Goal: Information Seeking & Learning: Learn about a topic

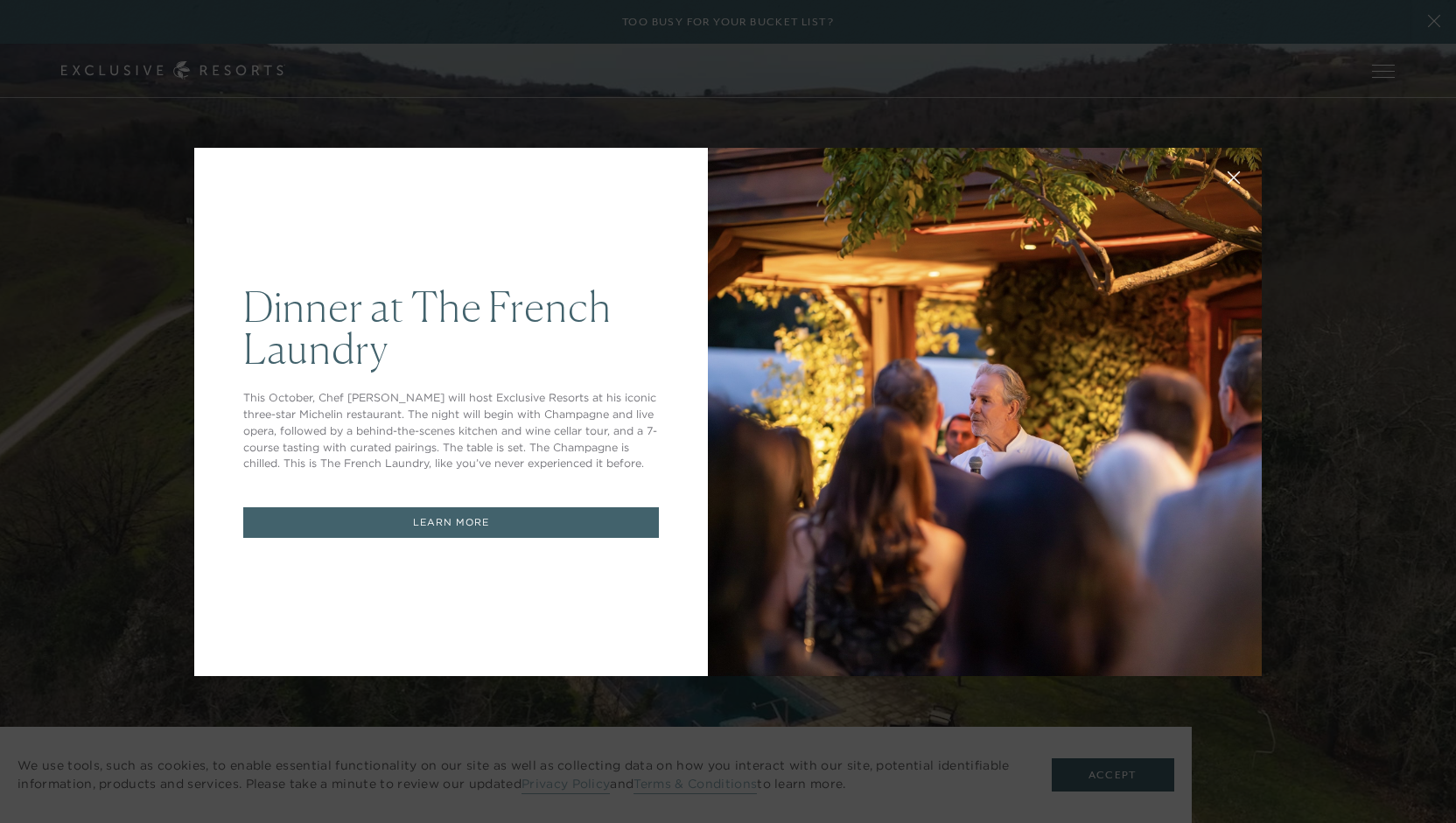
click at [401, 520] on link "LEARN MORE" at bounding box center [451, 522] width 416 height 30
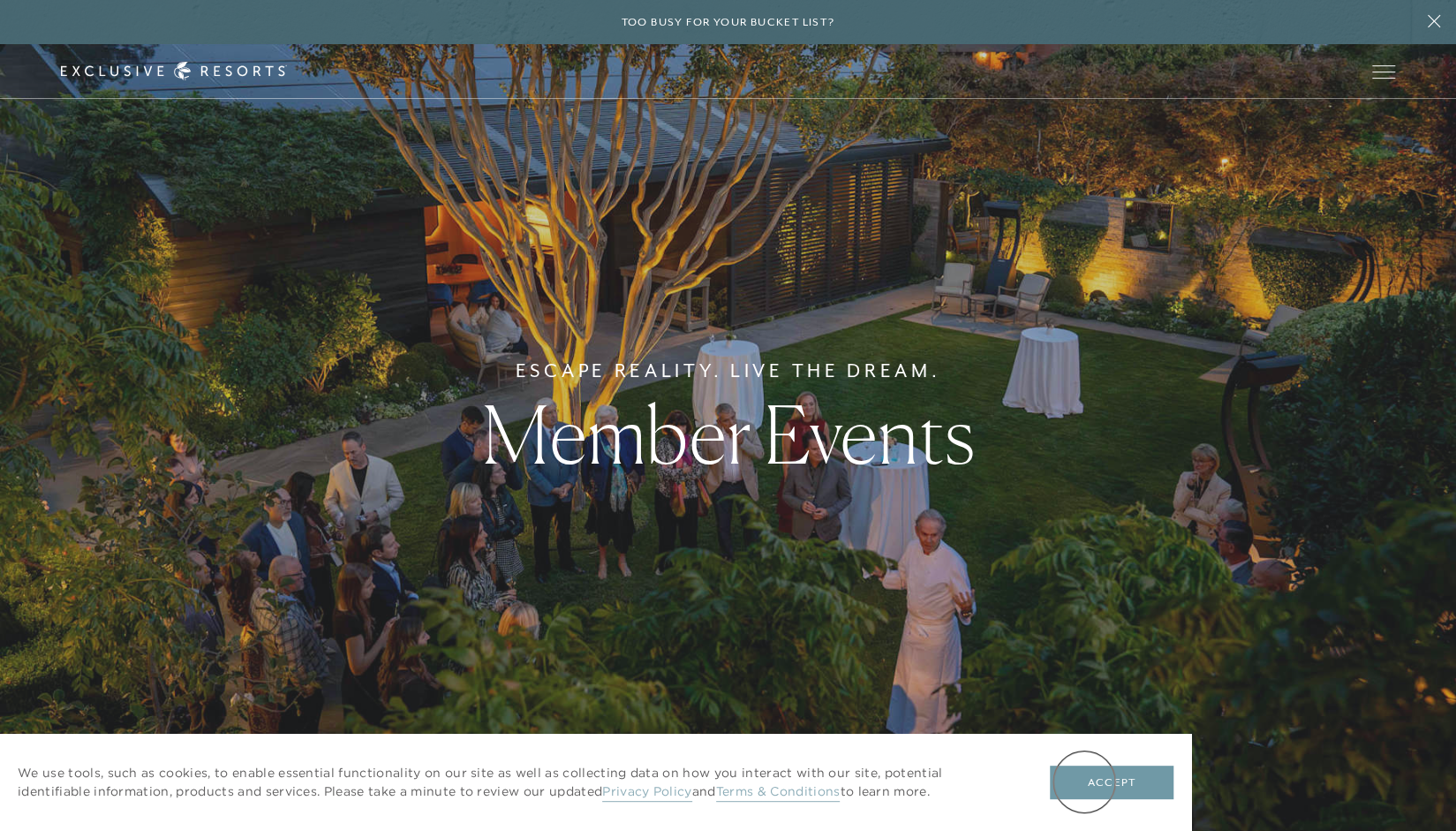
click at [1085, 780] on button "Accept" at bounding box center [1111, 782] width 124 height 34
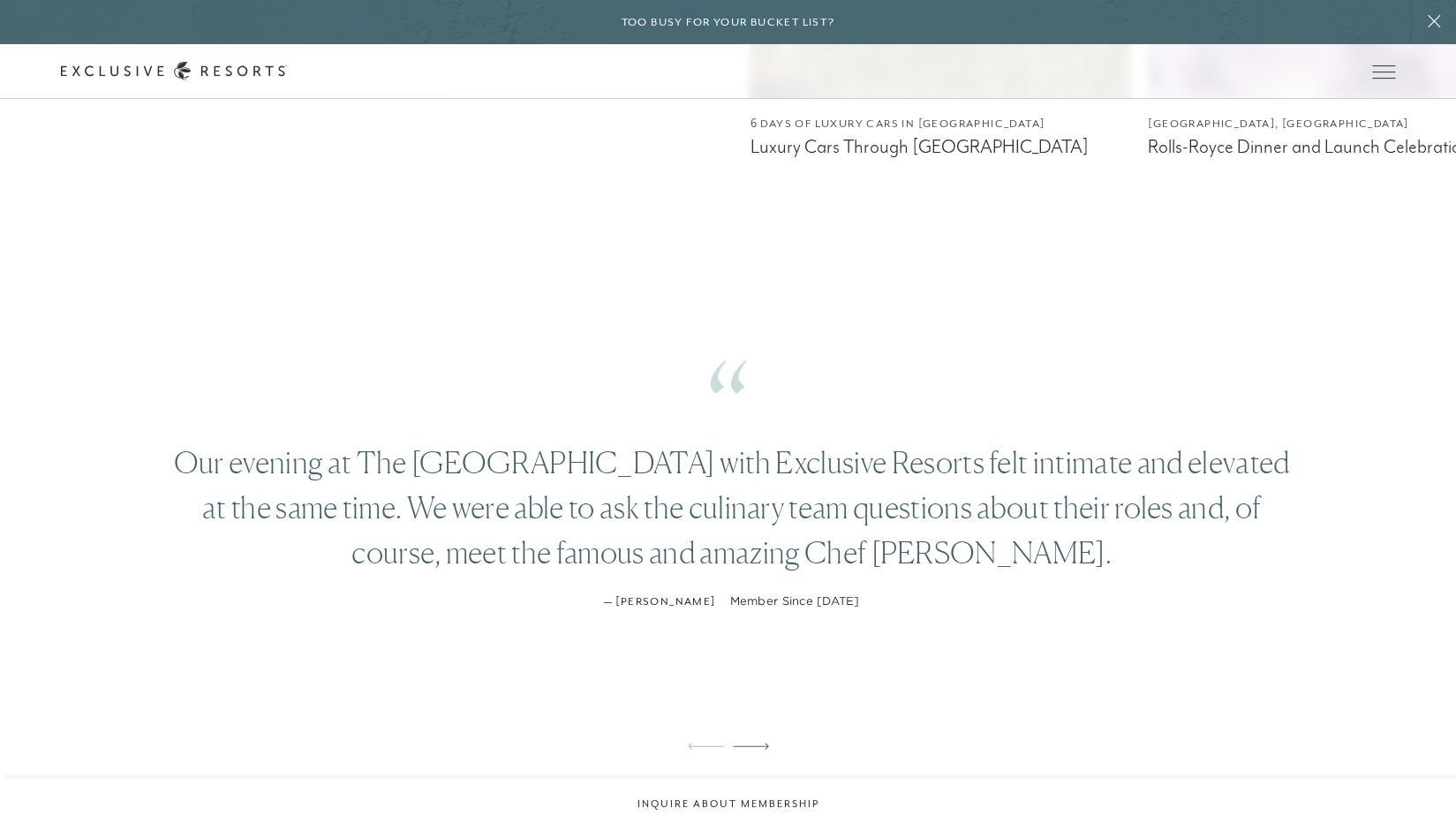
scroll to position [4173, 0]
click at [230, 517] on p "Our evening at The [GEOGRAPHIC_DATA] with Exclusive Resorts felt intimate and e…" at bounding box center [732, 509] width 1131 height 135
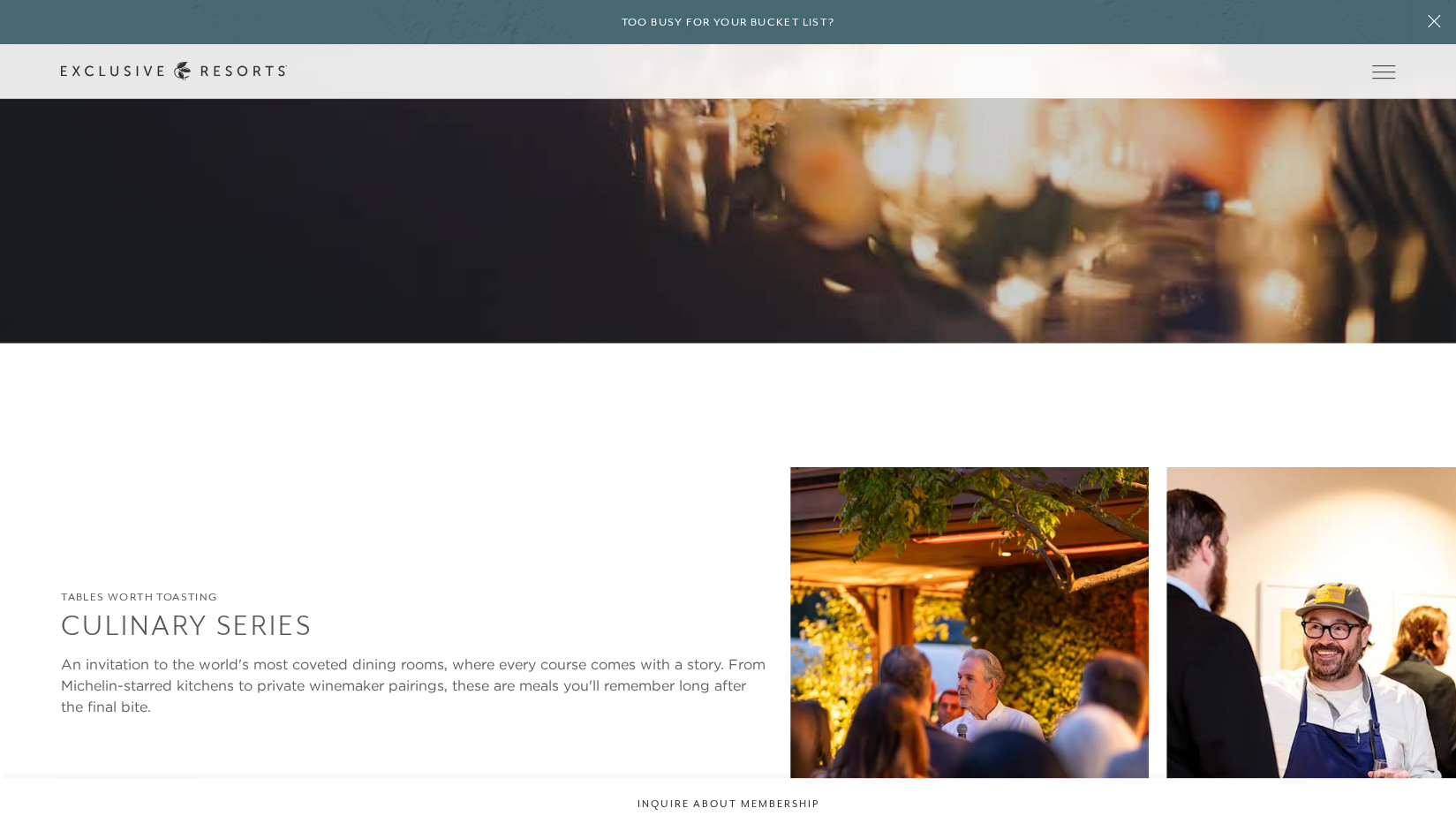
scroll to position [2957, 0]
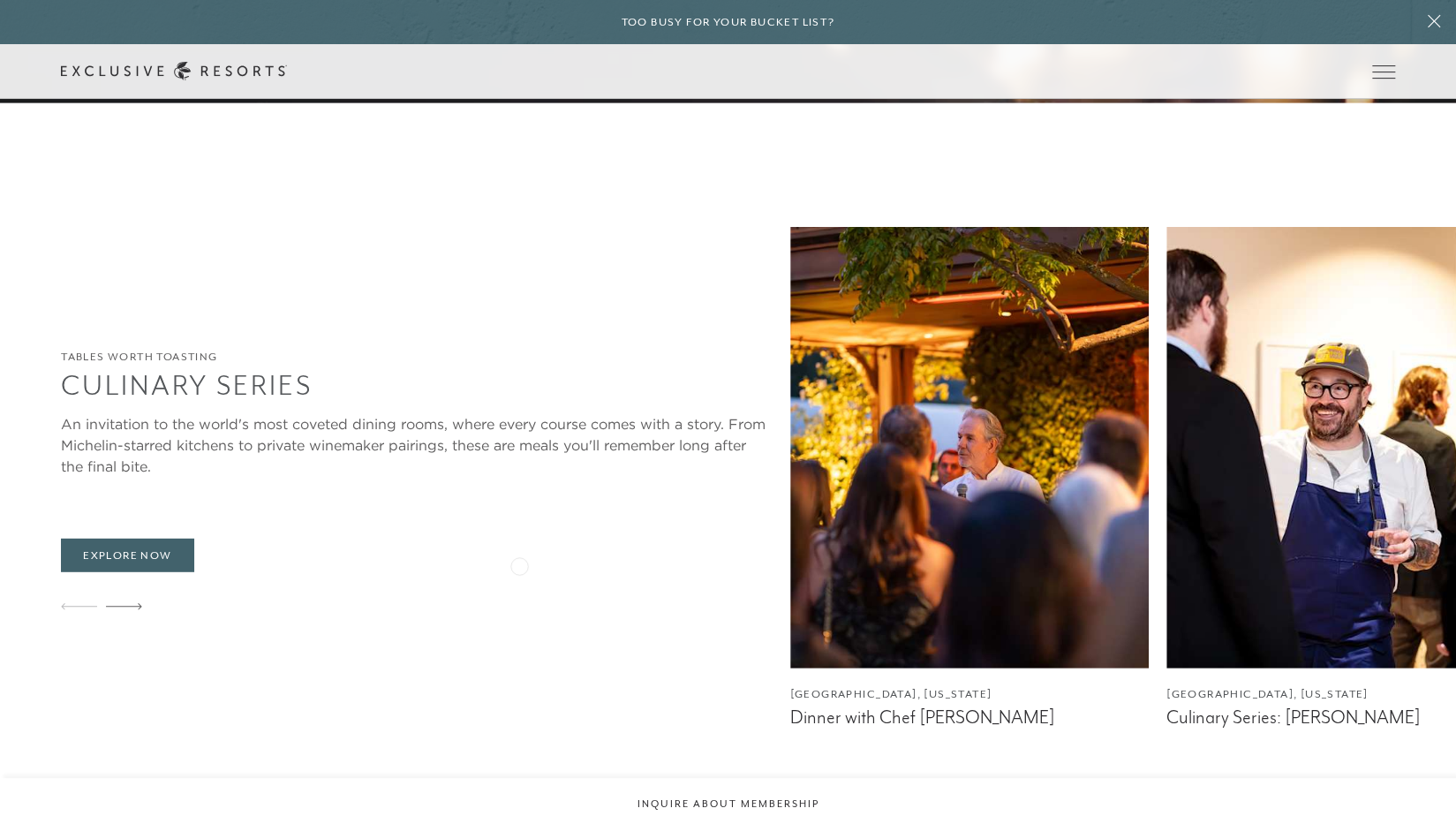
click at [790, 562] on img at bounding box center [969, 448] width 358 height 442
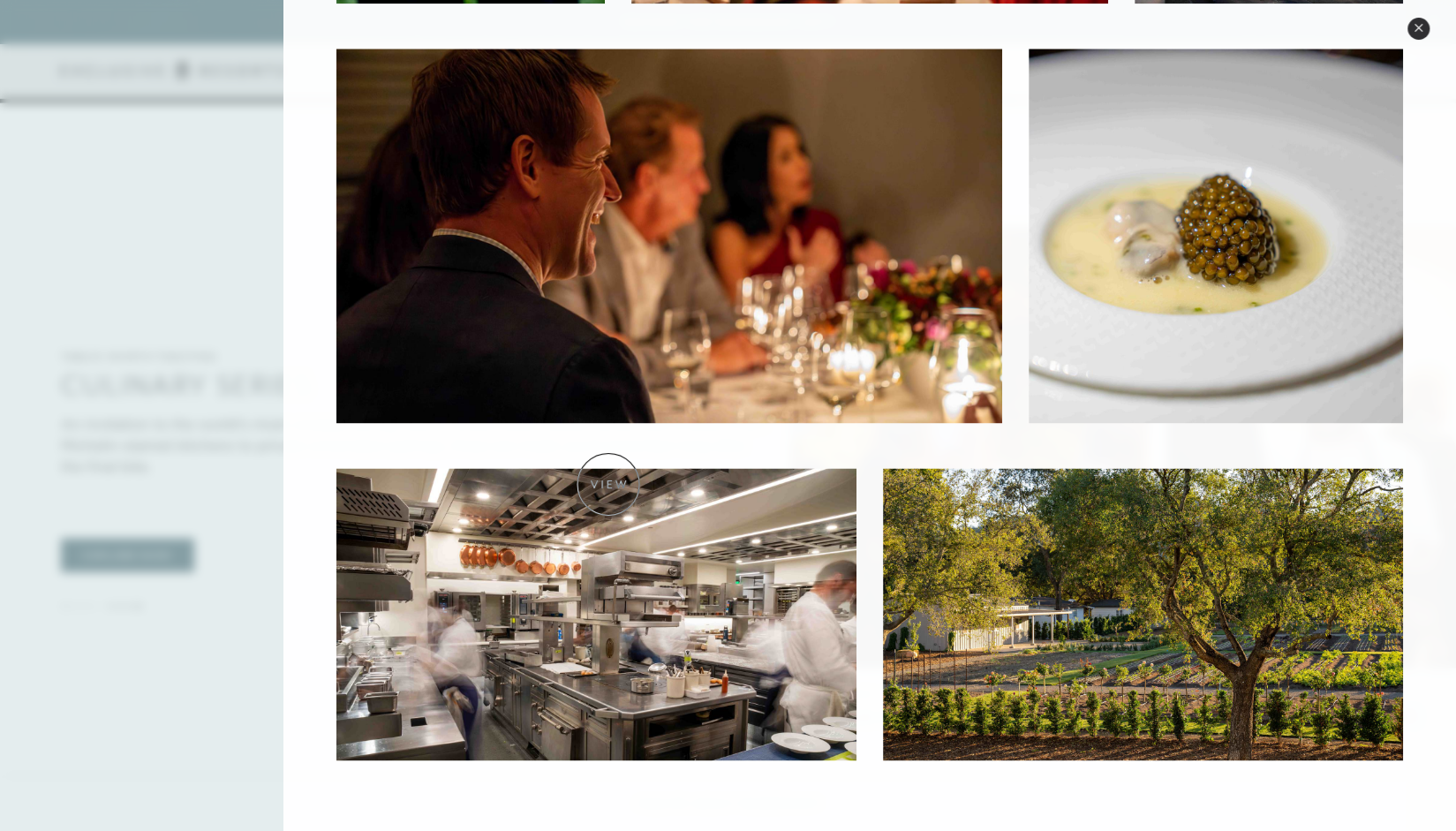
scroll to position [1527, 0]
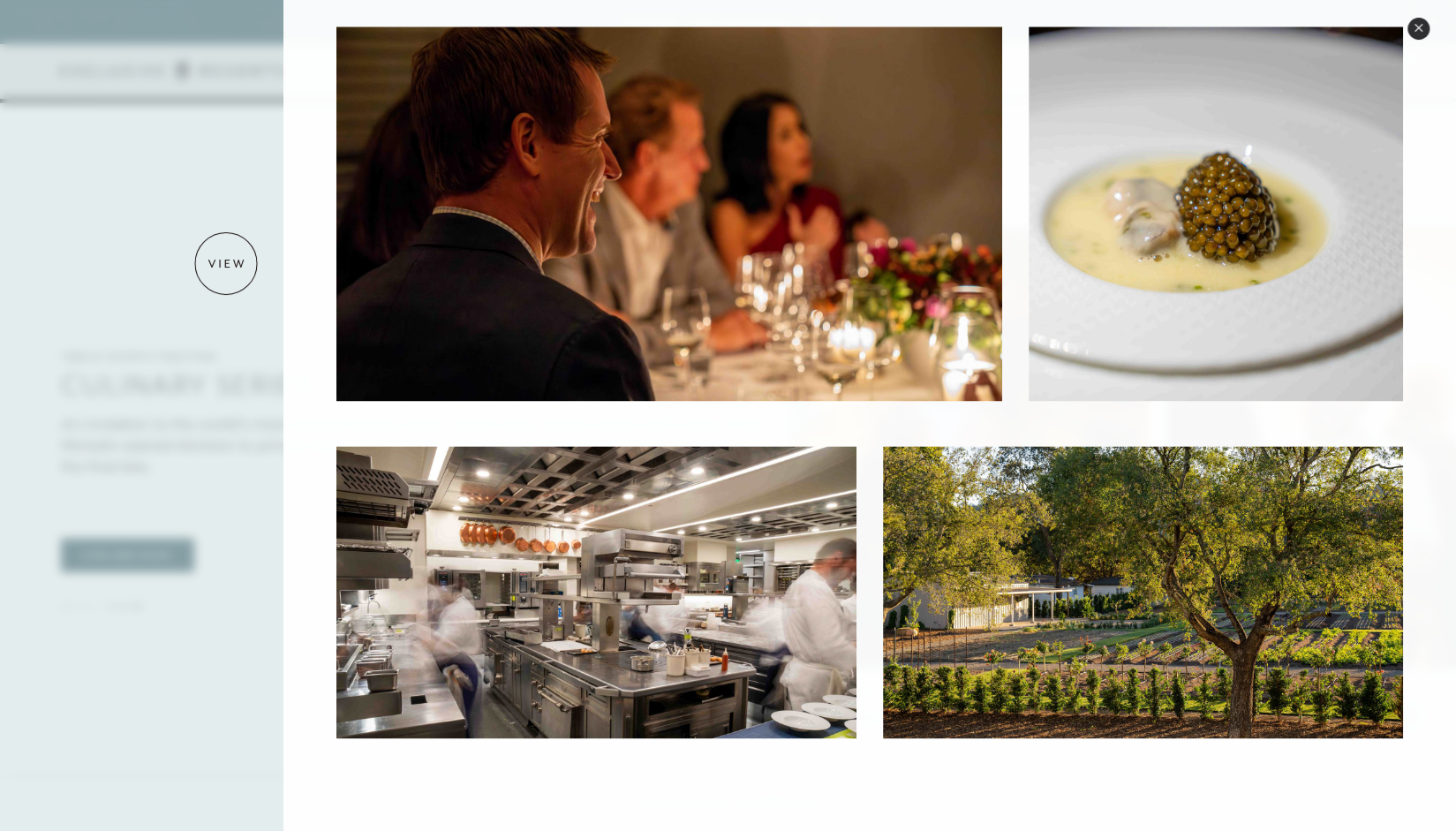
click at [226, 263] on div at bounding box center [728, 415] width 1456 height 831
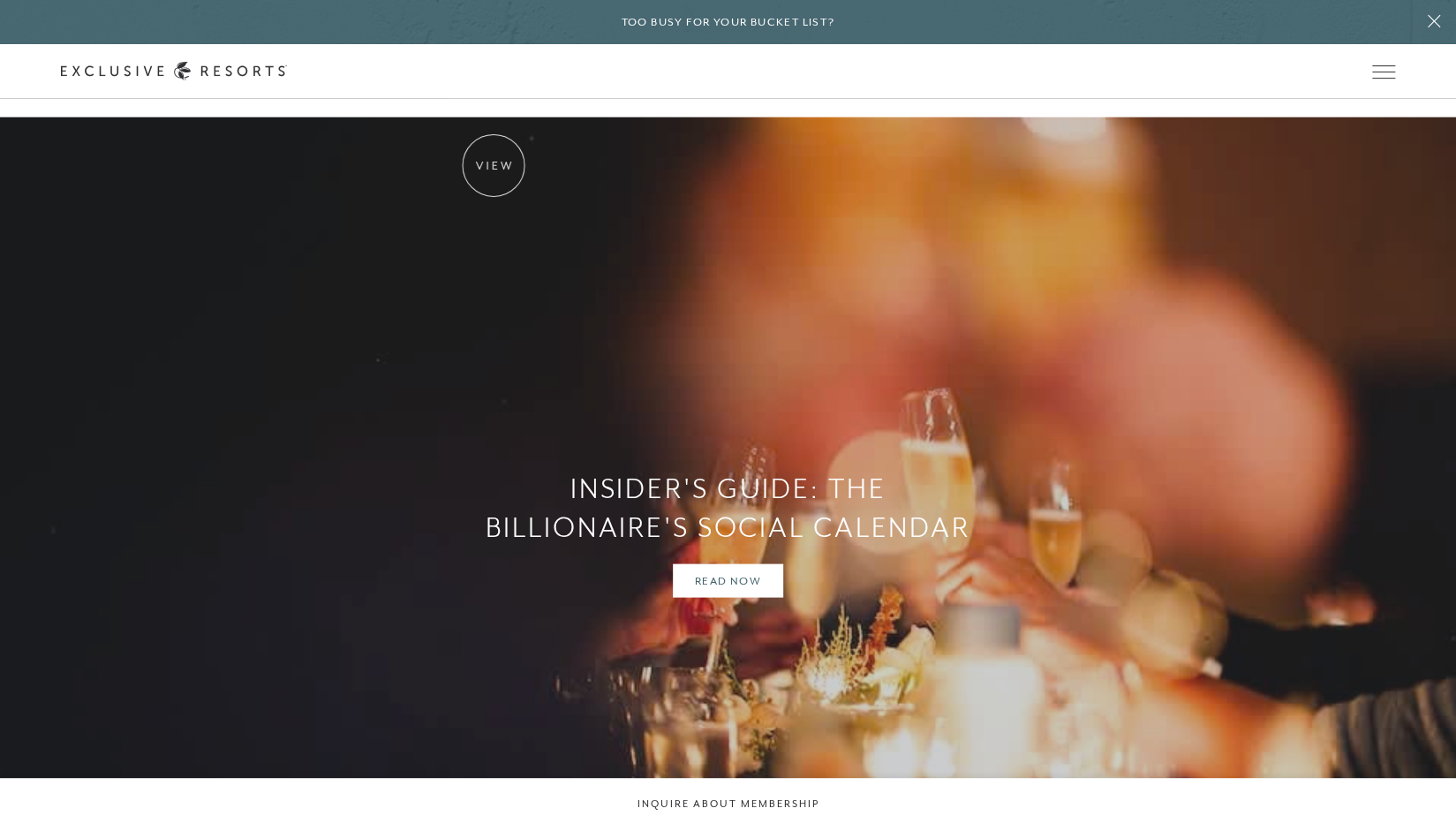
scroll to position [2110, 0]
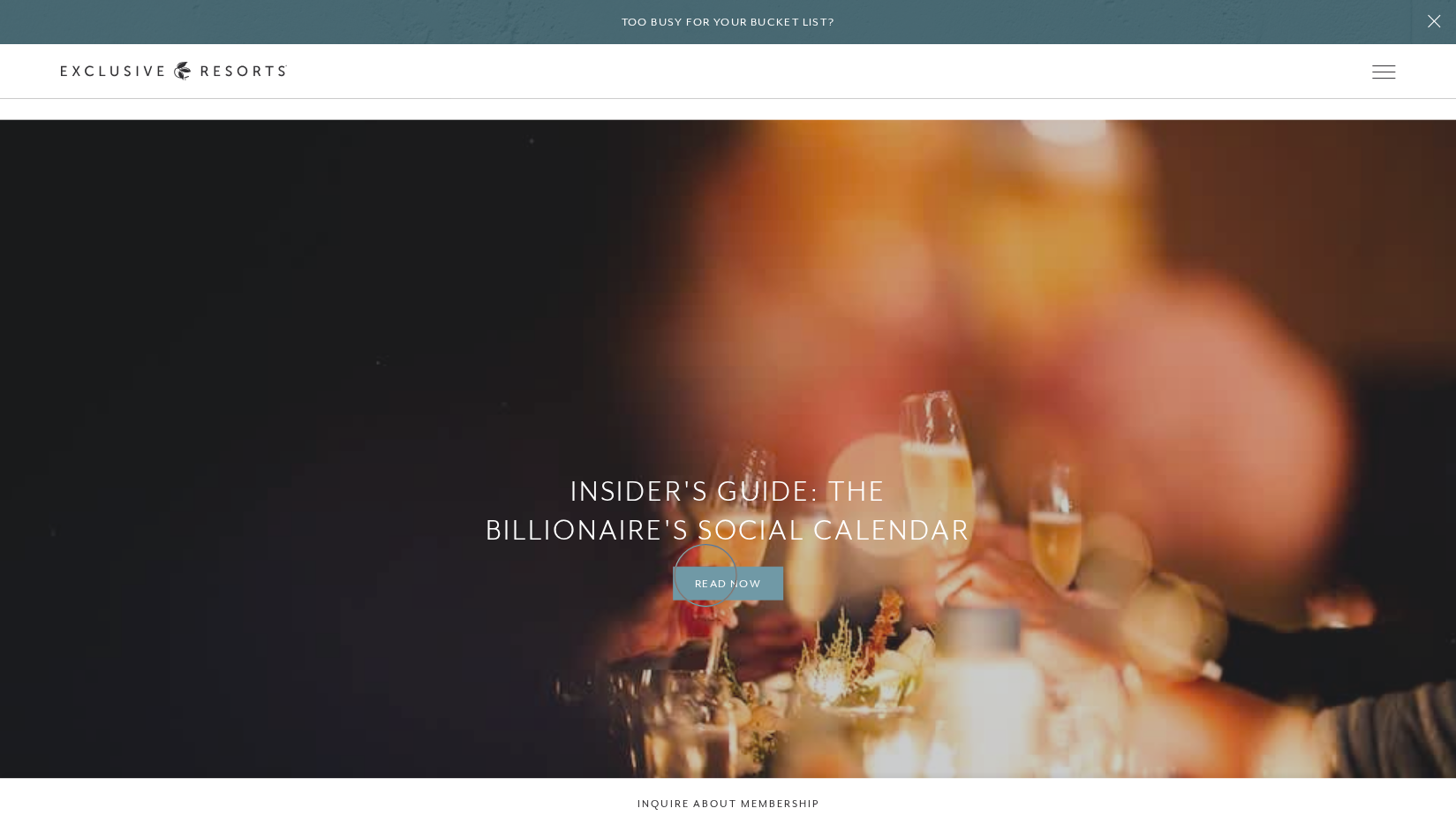
click at [706, 574] on link "Read Now" at bounding box center [728, 582] width 110 height 34
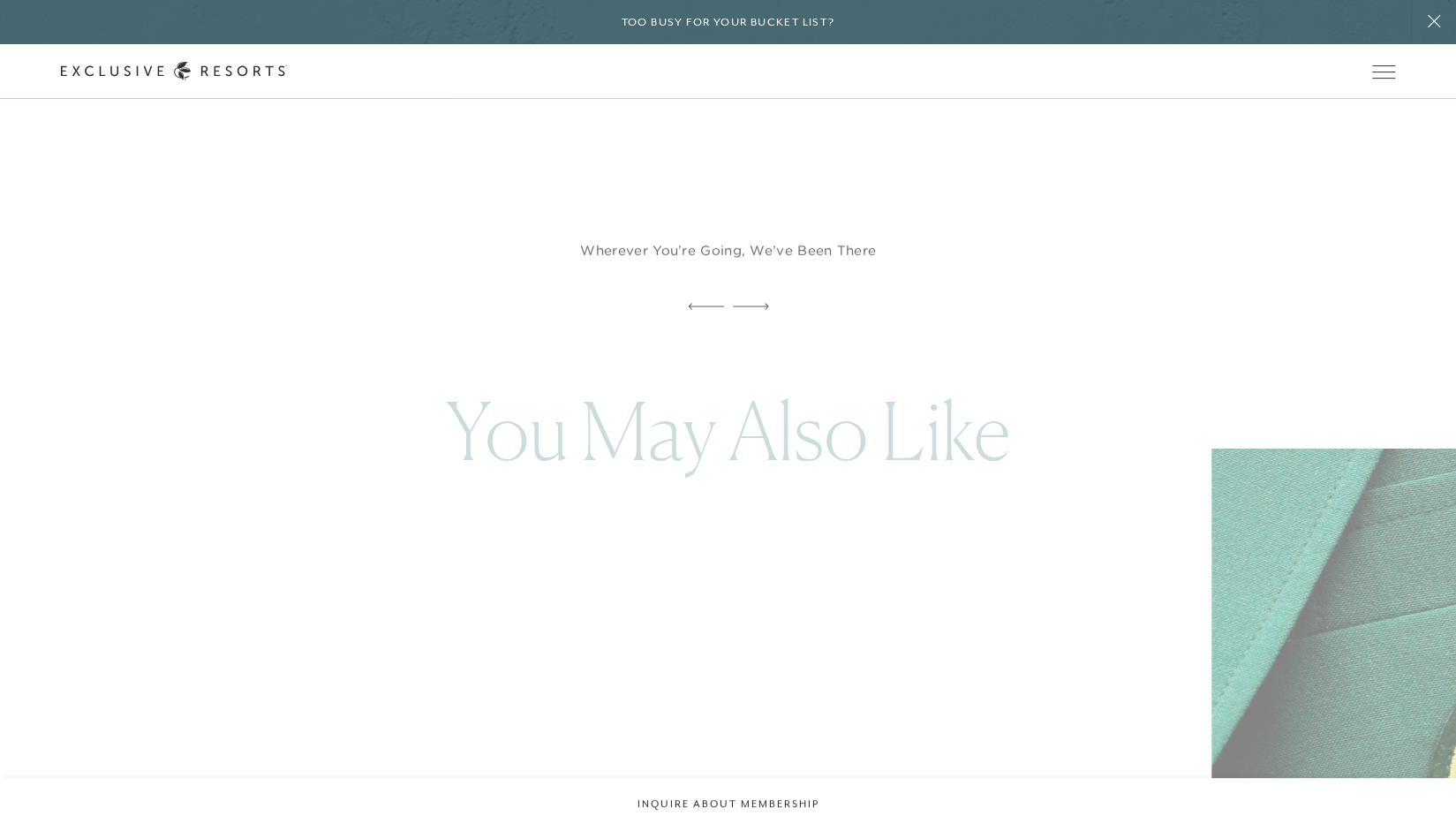
scroll to position [16982, 0]
